Goal: Find specific page/section: Find specific page/section

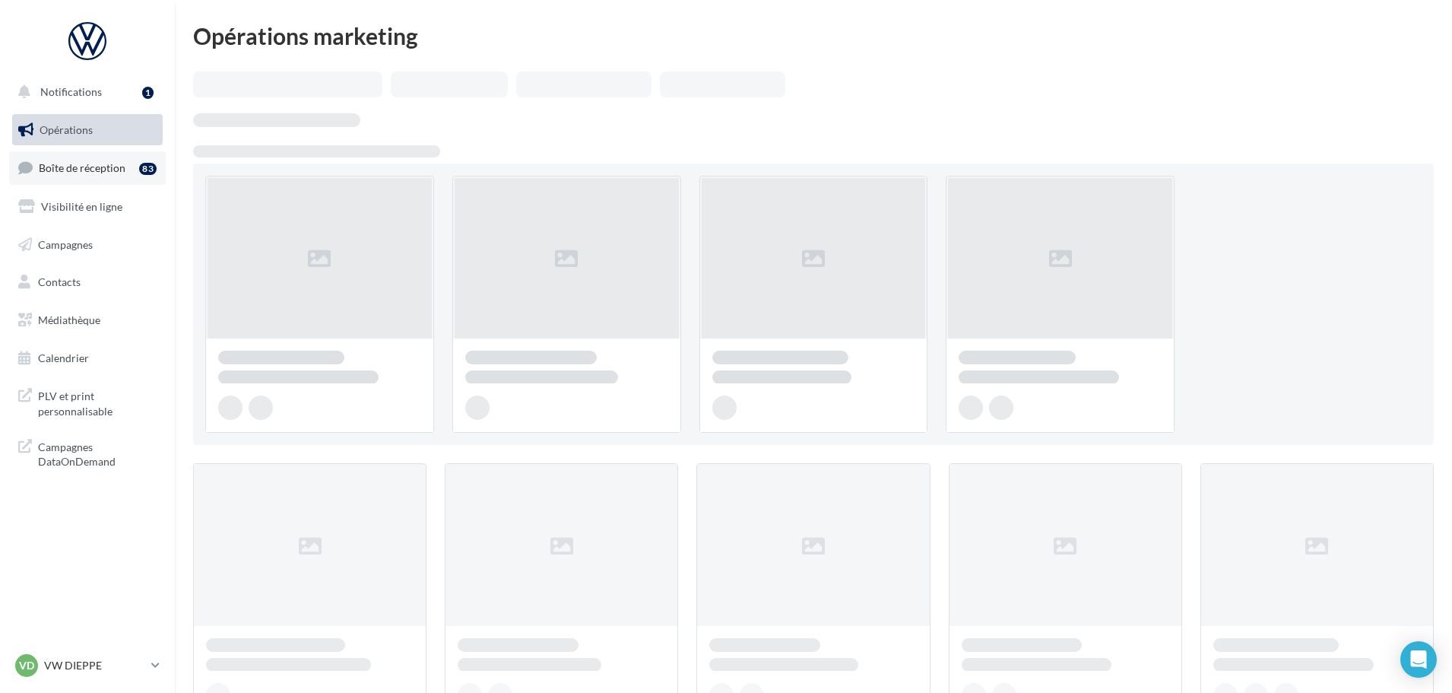
click at [79, 179] on link "Boîte de réception 83" at bounding box center [87, 167] width 157 height 33
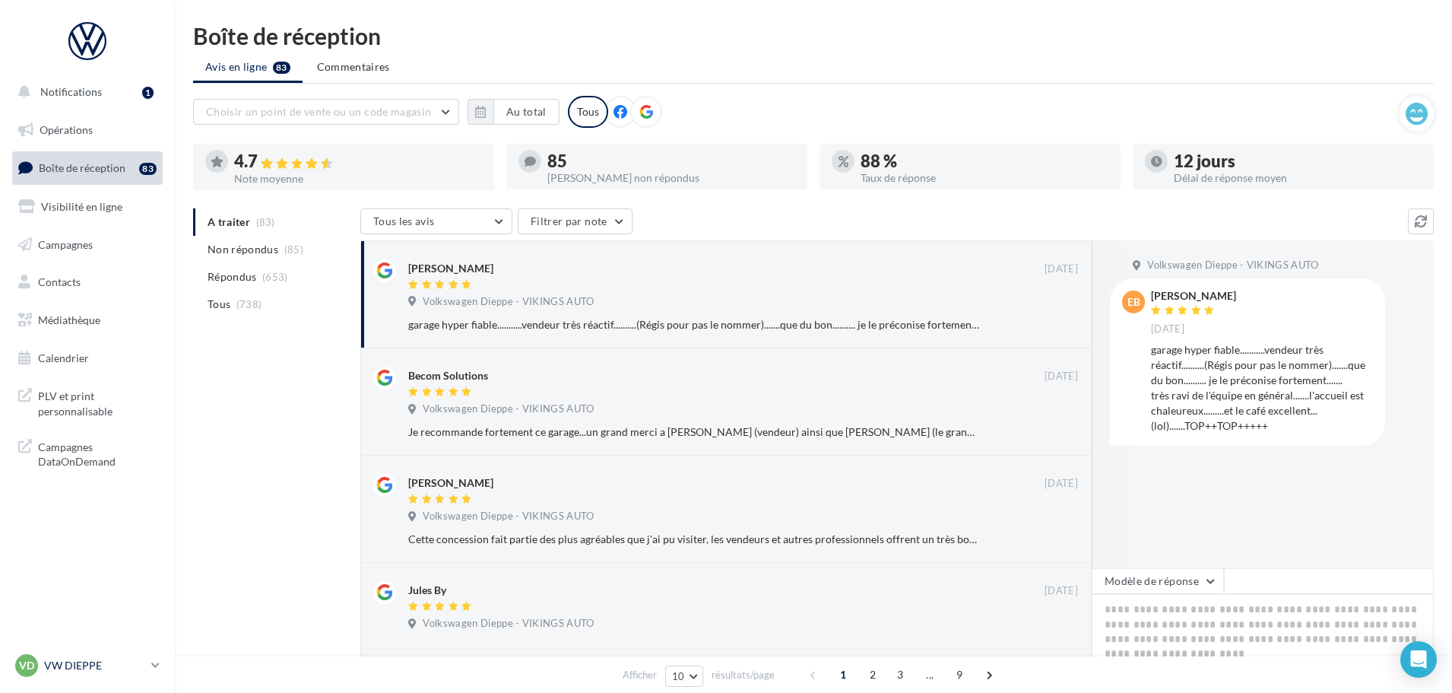
click at [94, 654] on div "VD VW DIEPPE vw-die-vau" at bounding box center [80, 665] width 130 height 23
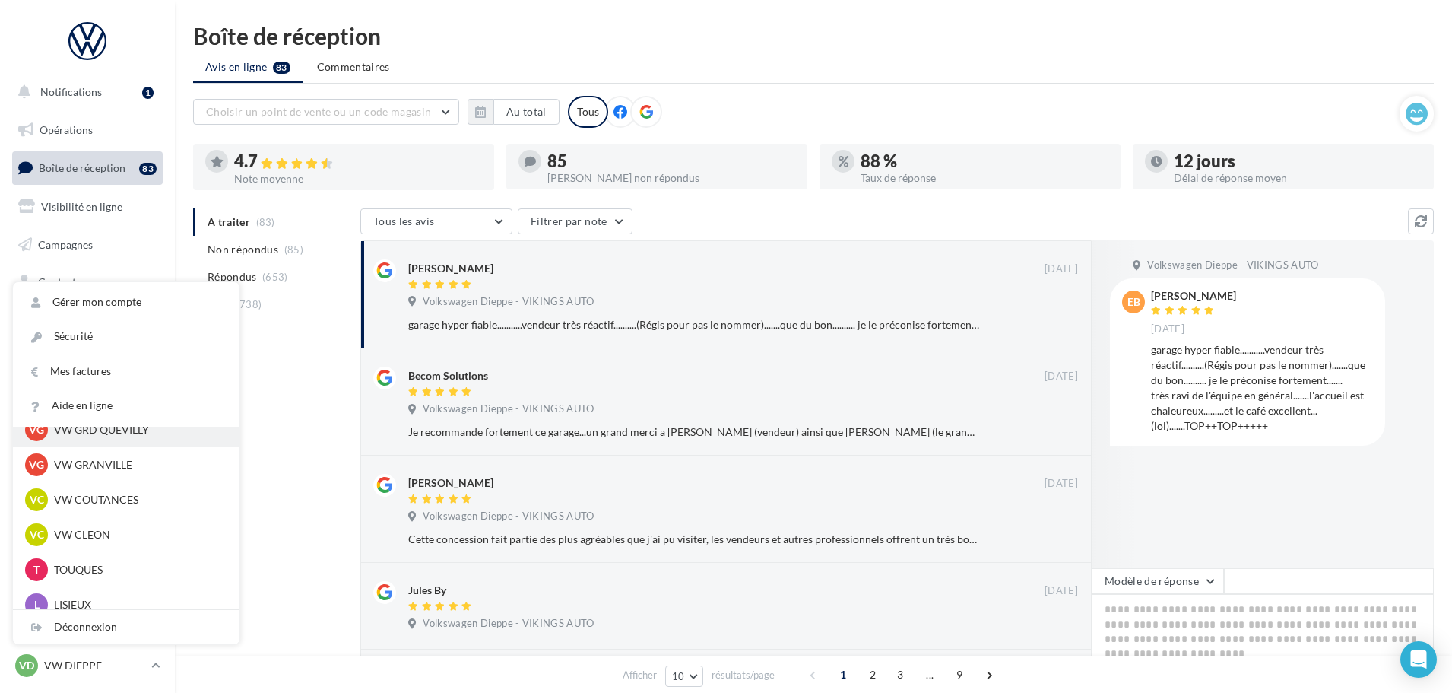
scroll to position [380, 0]
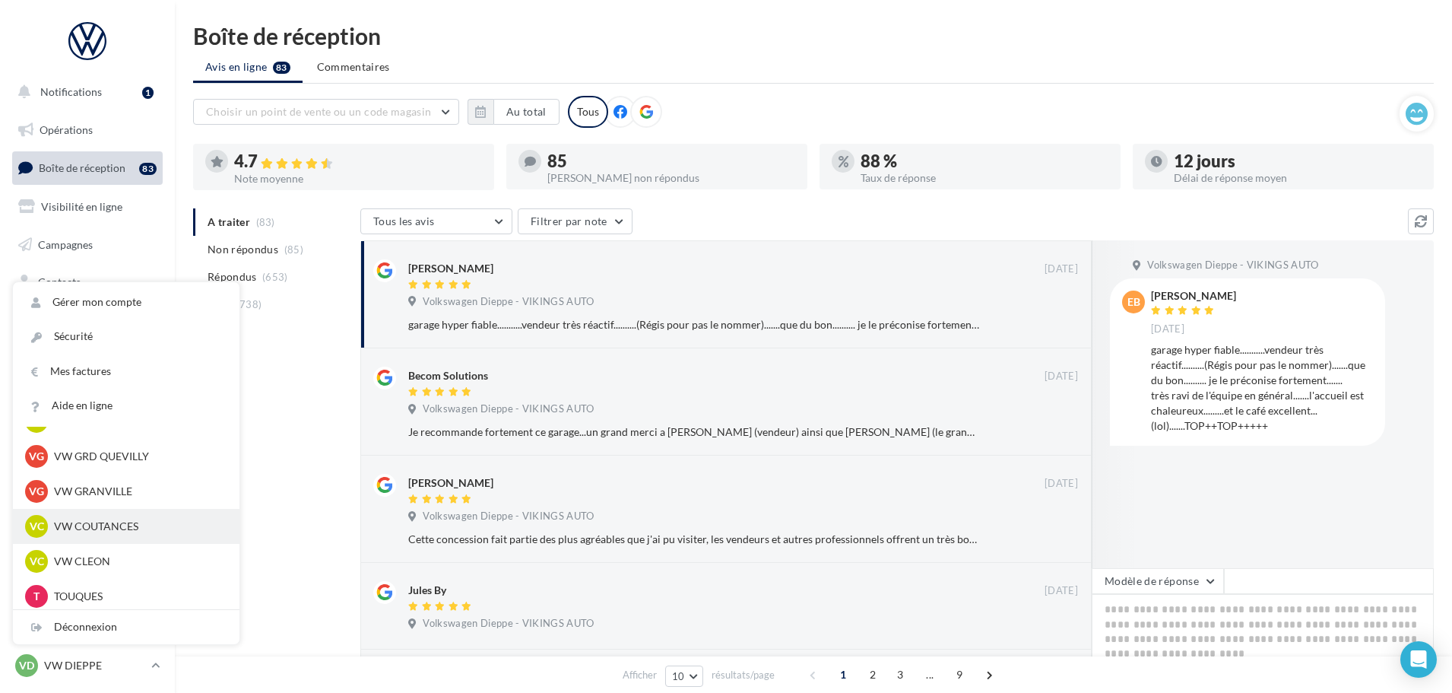
click at [94, 527] on p "VW COUTANCES" at bounding box center [137, 525] width 167 height 15
